Goal: Information Seeking & Learning: Find specific fact

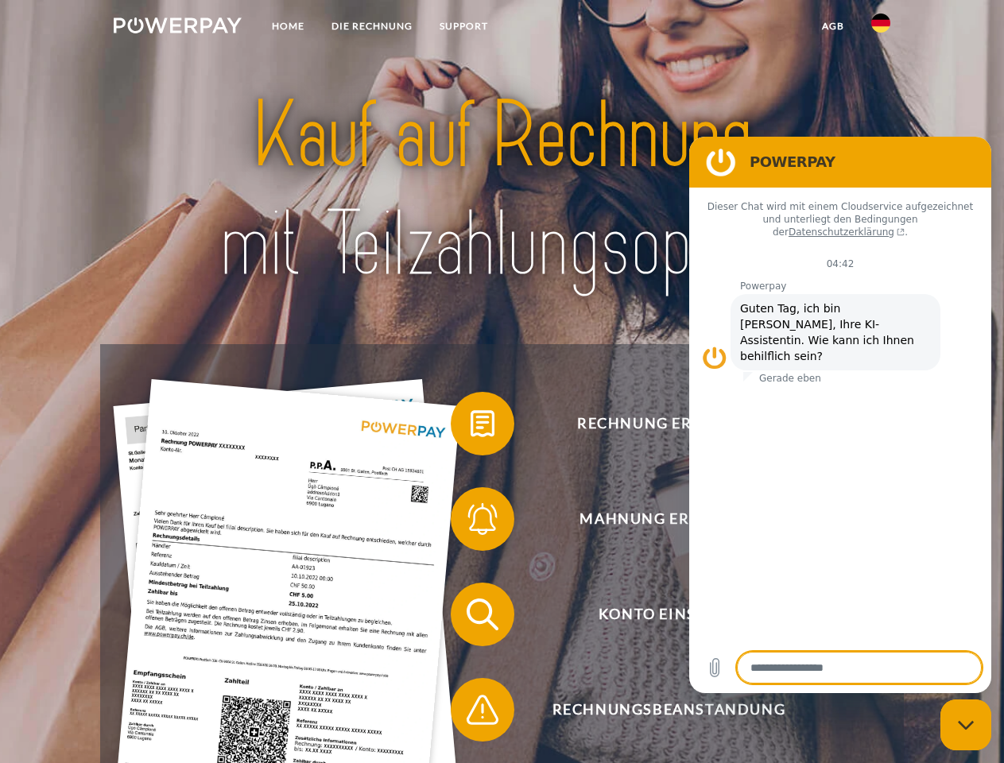
click at [177, 28] on img at bounding box center [178, 25] width 128 height 16
click at [881, 28] on img at bounding box center [880, 23] width 19 height 19
click at [832, 26] on link "agb" at bounding box center [832, 26] width 49 height 29
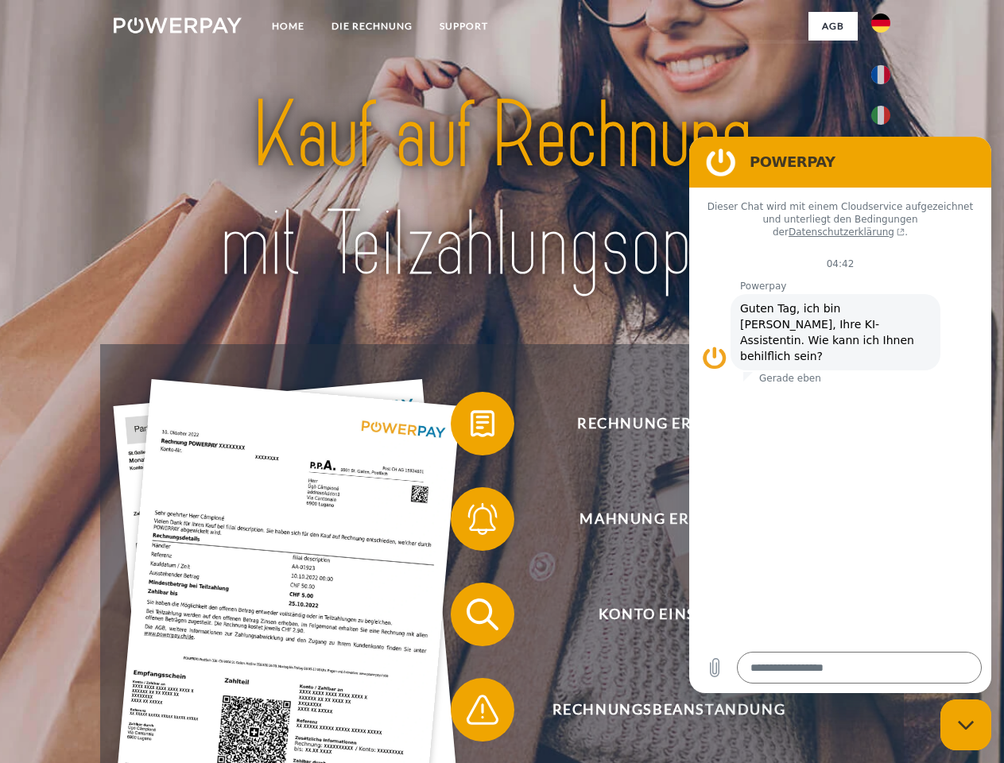
click at [471, 427] on span at bounding box center [458, 423] width 79 height 79
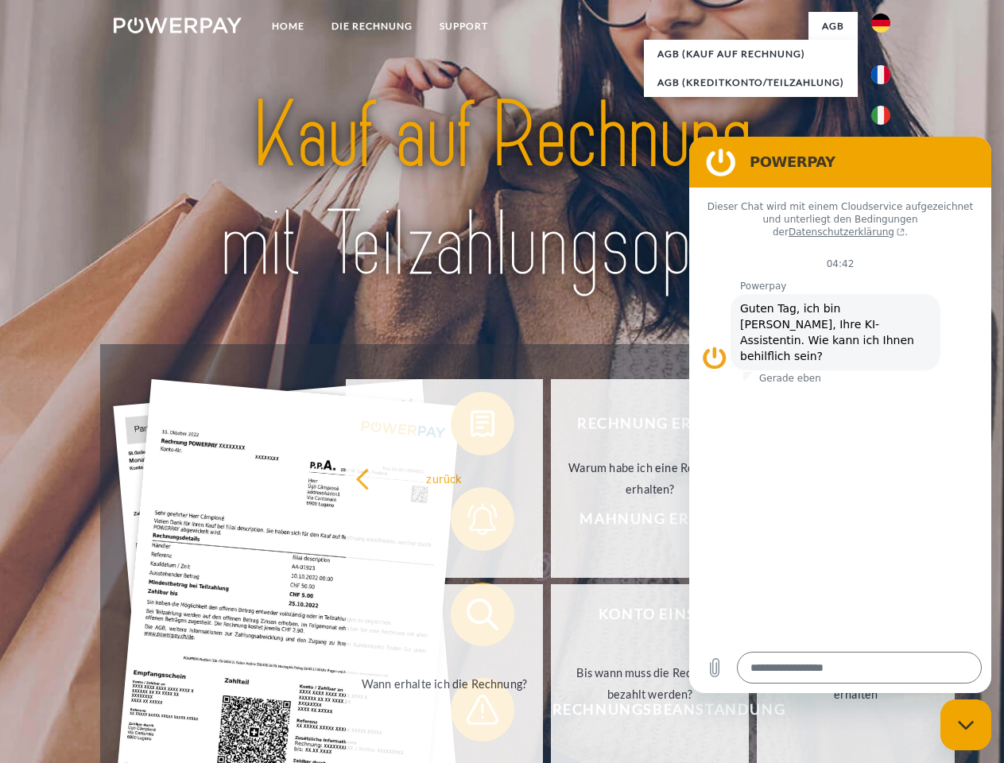
click at [471, 522] on div "Rechnung erhalten? Mahnung erhalten? Konto einsehen" at bounding box center [501, 662] width 803 height 636
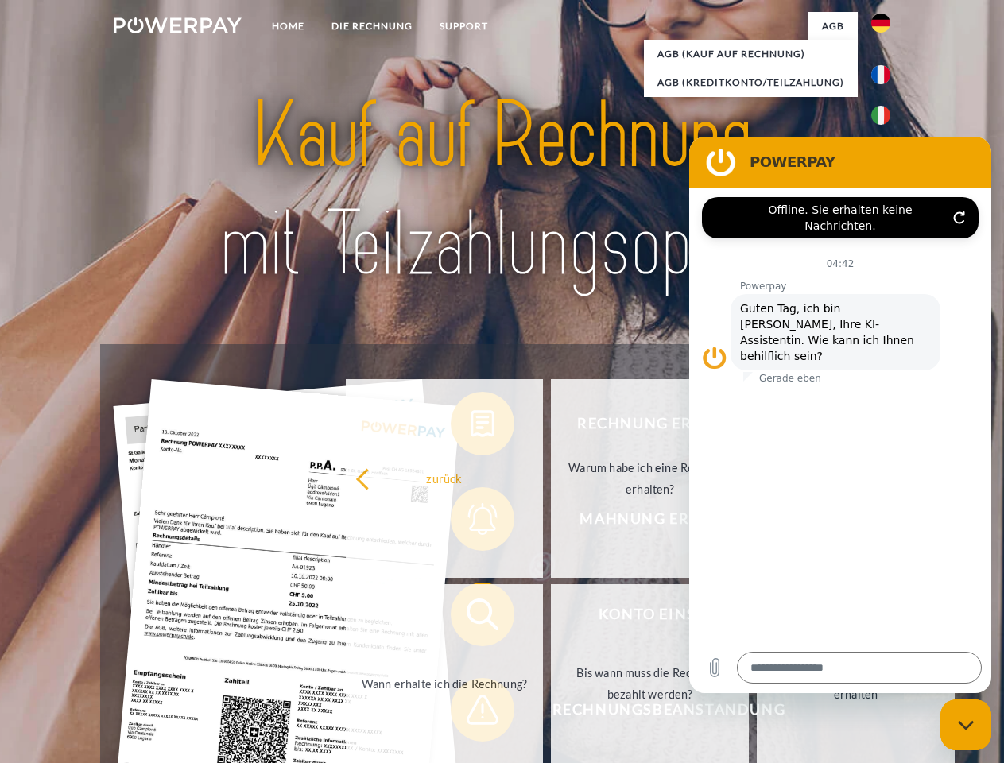
click at [551, 618] on link "Bis wann muss die Rechnung bezahlt werden?" at bounding box center [650, 683] width 198 height 199
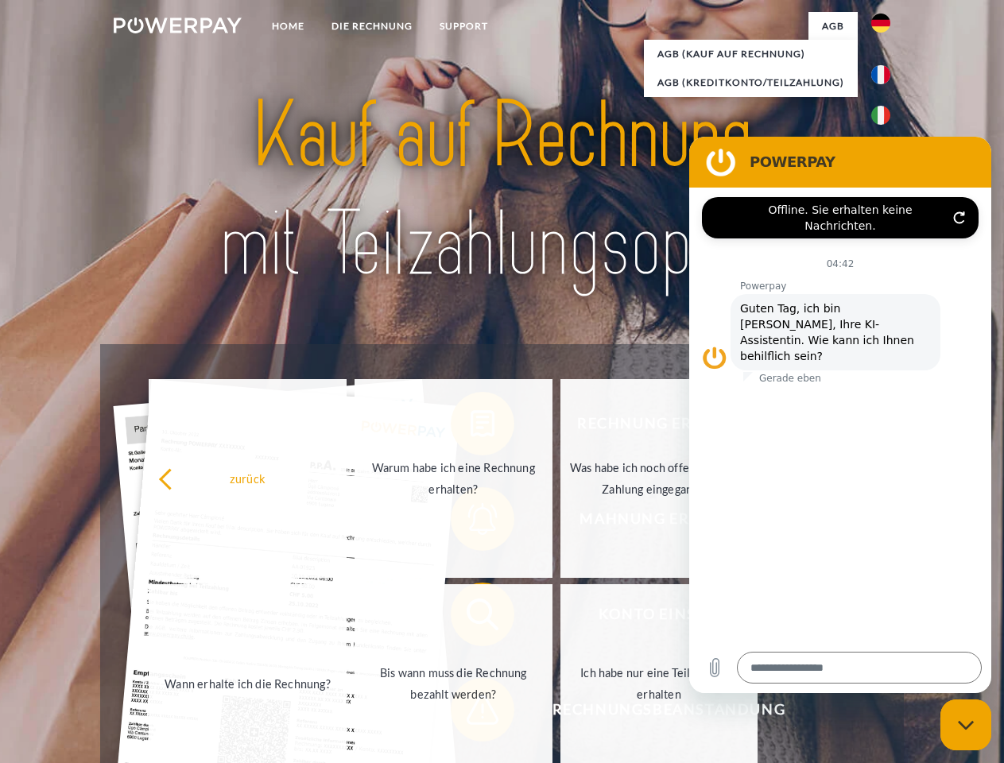
click at [471, 713] on span at bounding box center [458, 709] width 79 height 79
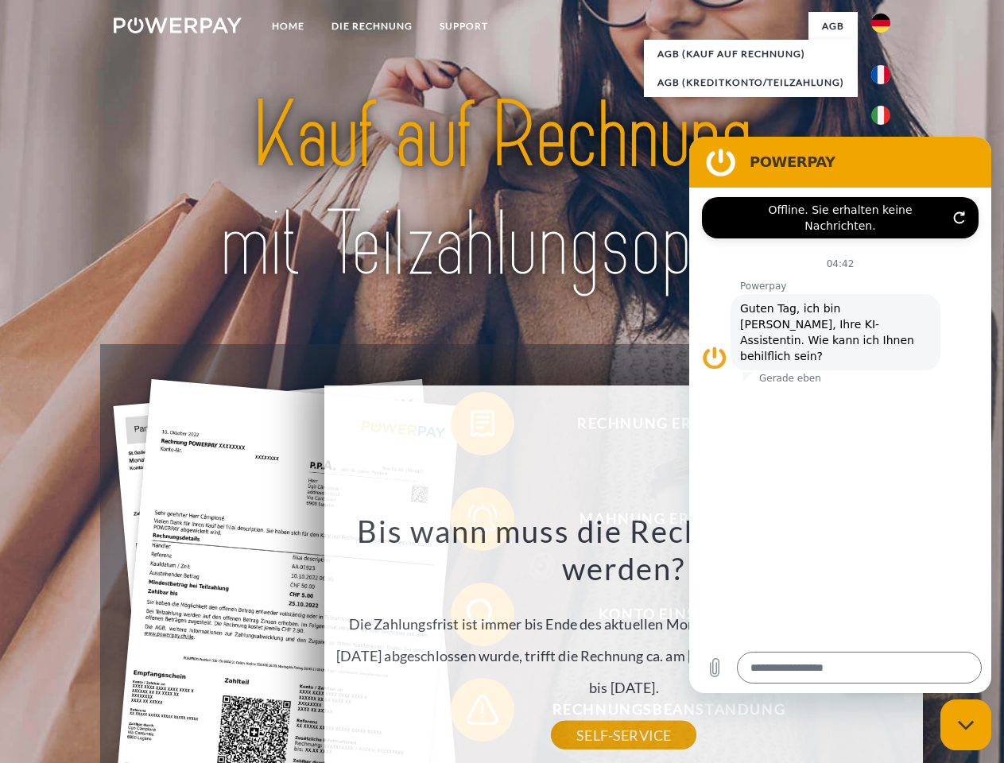
click at [966, 725] on icon "Messaging-Fenster schließen" at bounding box center [966, 725] width 17 height 10
type textarea "*"
